Goal: Information Seeking & Learning: Understand process/instructions

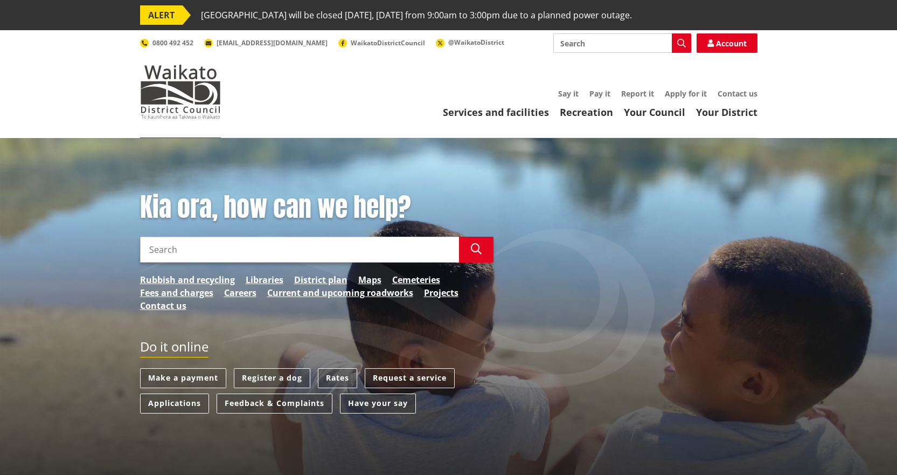
click at [299, 256] on input "Search" at bounding box center [299, 249] width 319 height 26
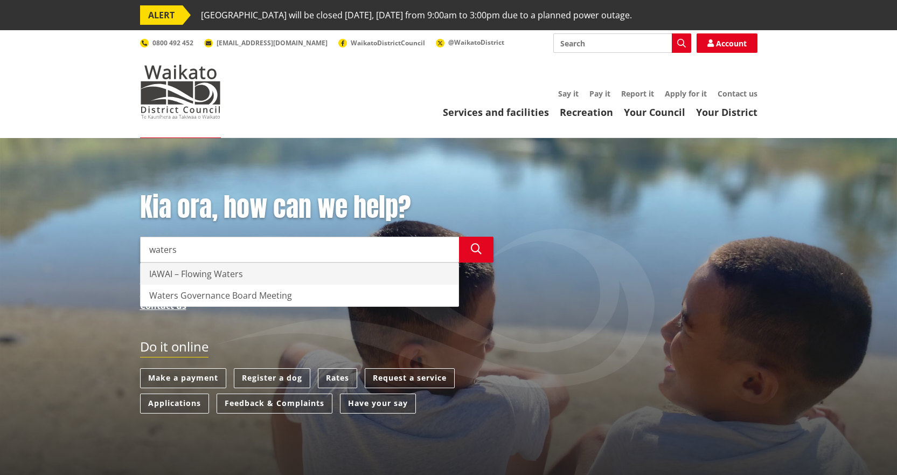
type input "waters"
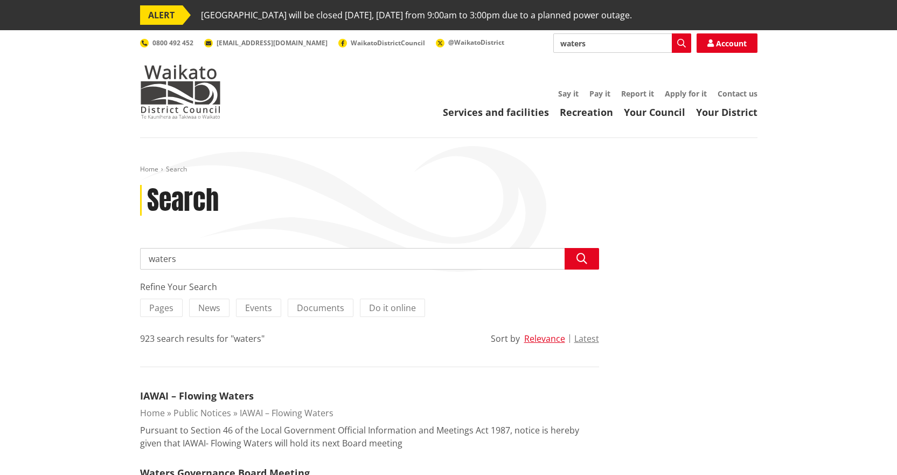
drag, startPoint x: 201, startPoint y: 259, endPoint x: 96, endPoint y: 256, distance: 104.5
type input "Water [PERSON_NAME]"
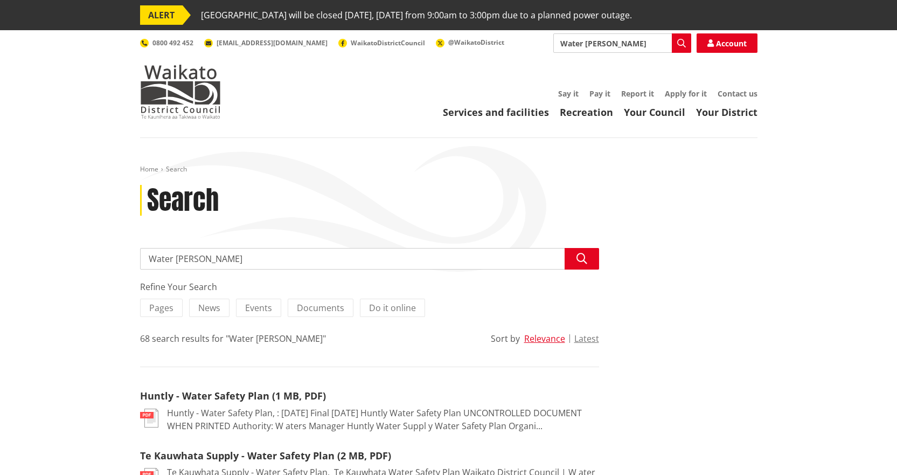
click at [631, 43] on input "Water [PERSON_NAME]" at bounding box center [622, 42] width 138 height 19
click at [654, 114] on link "Your Council" at bounding box center [654, 112] width 61 height 13
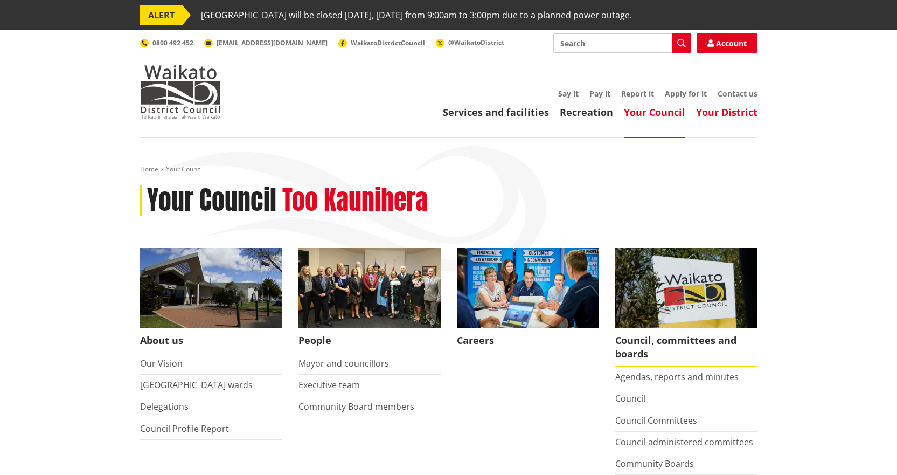
click at [736, 114] on link "Your District" at bounding box center [726, 112] width 61 height 13
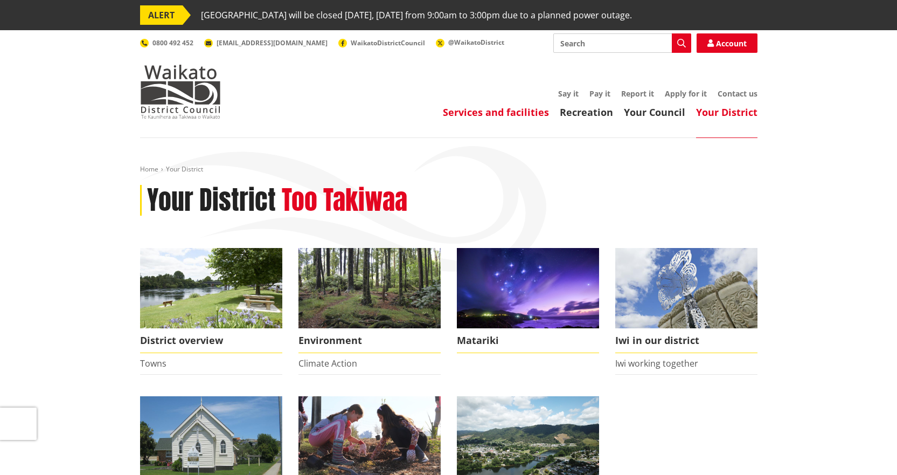
click at [504, 111] on link "Services and facilities" at bounding box center [496, 112] width 106 height 13
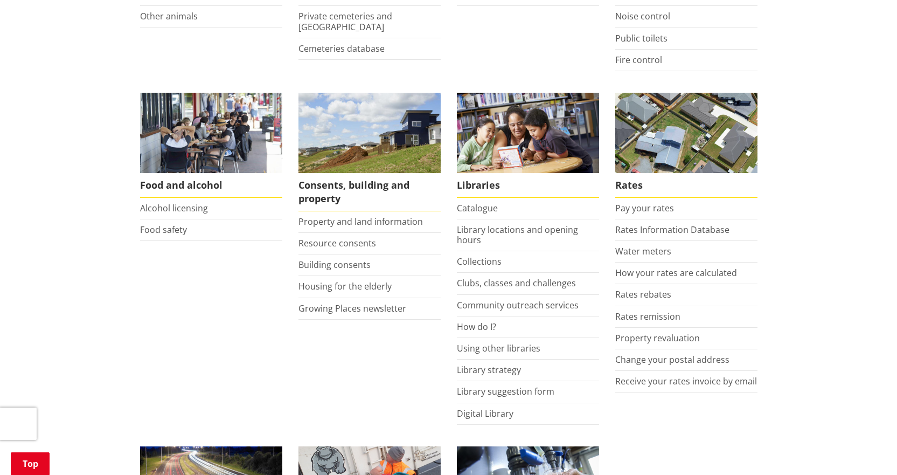
scroll to position [431, 0]
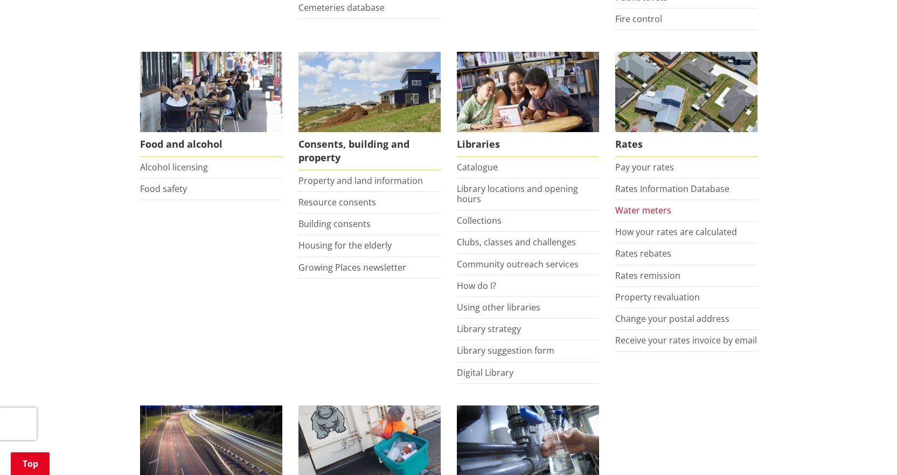
click at [660, 209] on link "Water meters" at bounding box center [643, 210] width 56 height 12
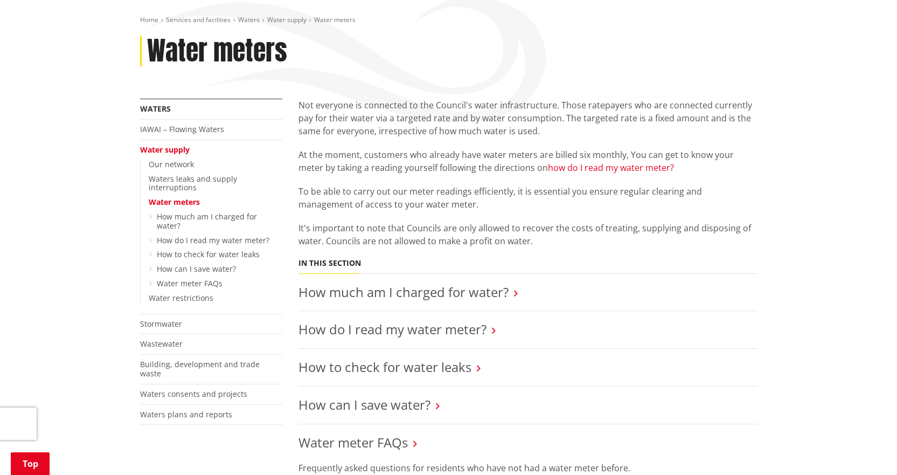
scroll to position [162, 0]
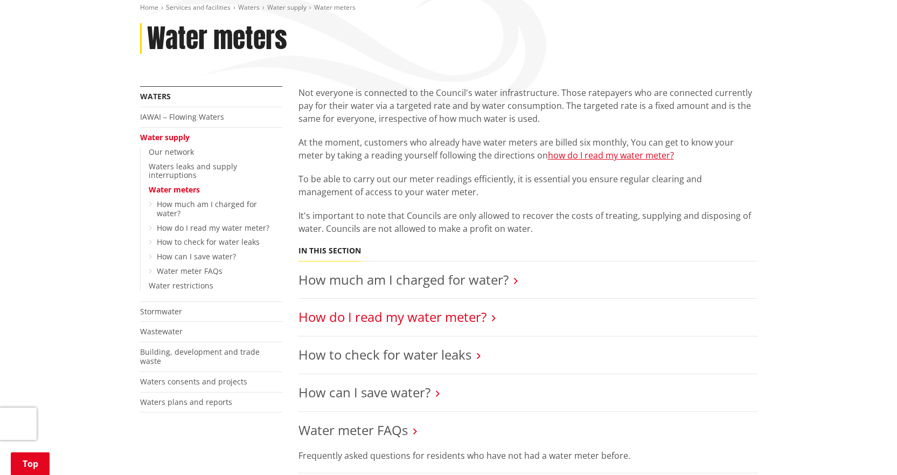
click at [397, 319] on link "How do I read my water meter?" at bounding box center [392, 317] width 188 height 18
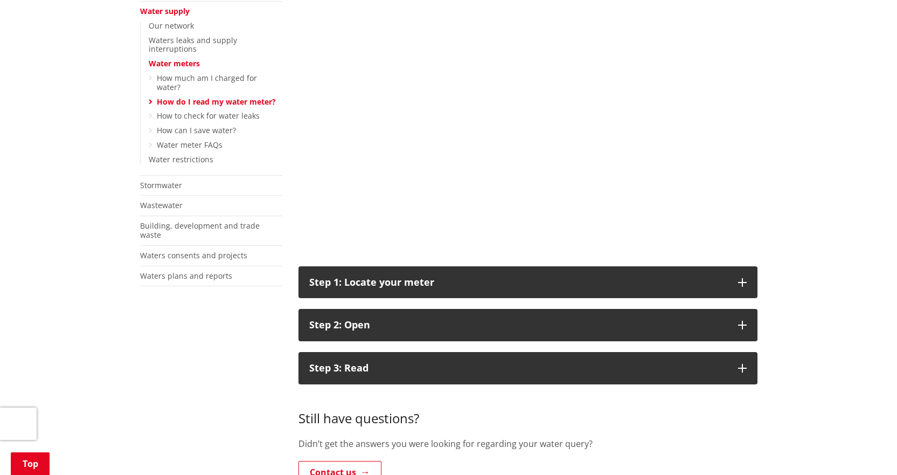
scroll to position [323, 0]
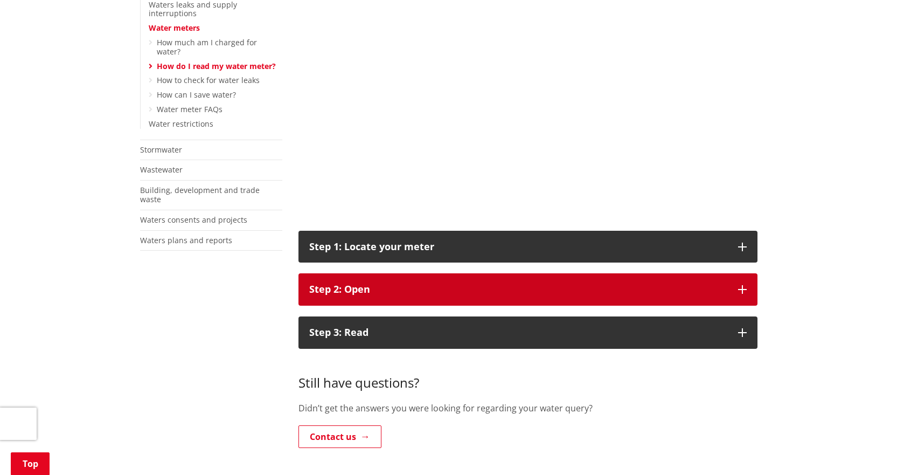
click at [402, 282] on button "Step 2: Open" at bounding box center [527, 289] width 459 height 32
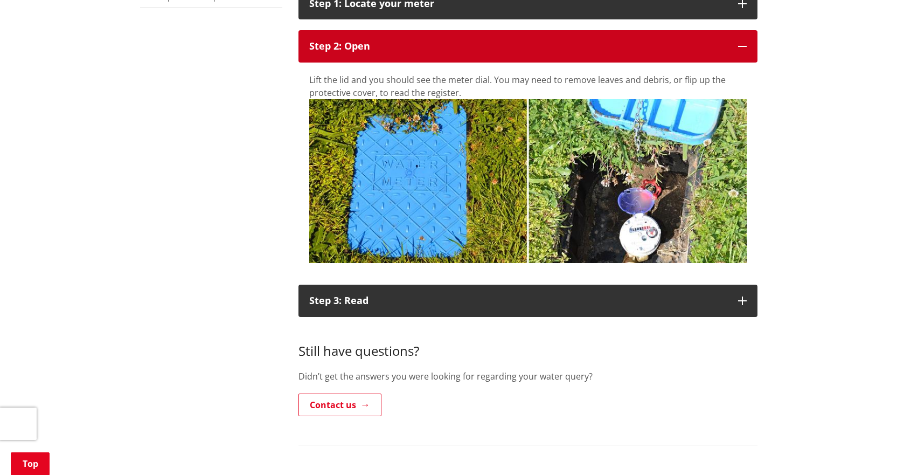
scroll to position [592, 0]
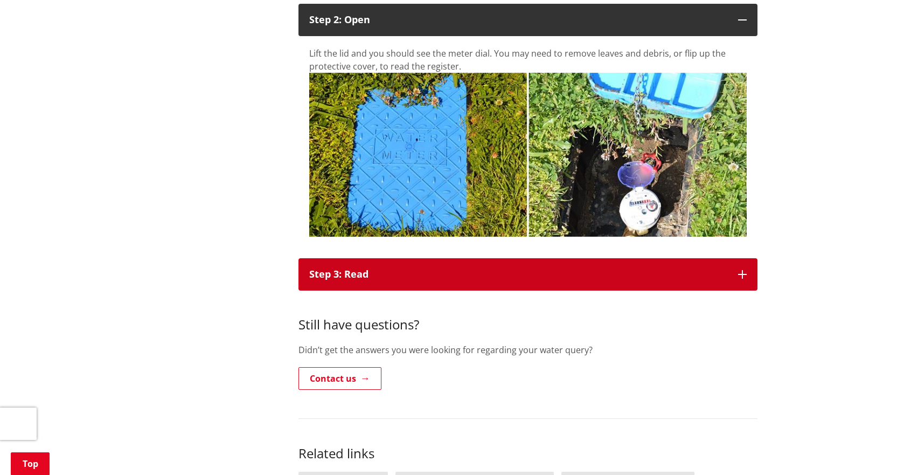
click at [463, 272] on div "Step 3: Read" at bounding box center [518, 274] width 418 height 11
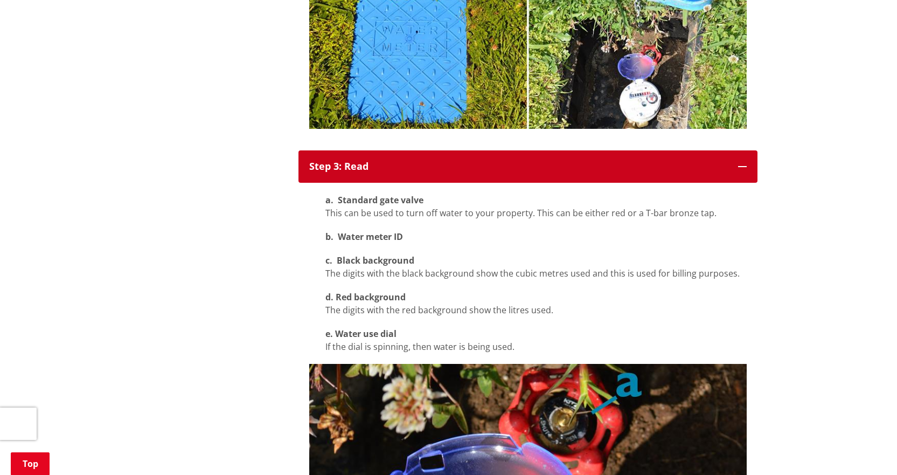
scroll to position [646, 0]
